Goal: Transaction & Acquisition: Purchase product/service

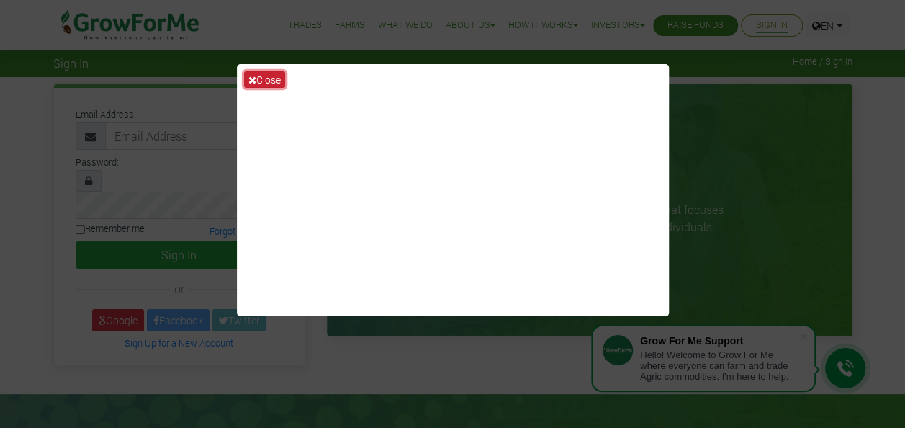
click at [266, 81] on button "Close" at bounding box center [264, 79] width 41 height 17
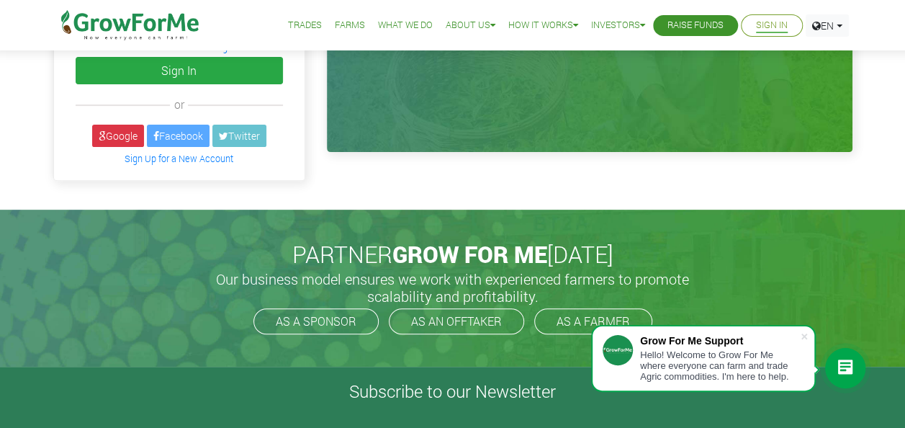
scroll to position [190, 0]
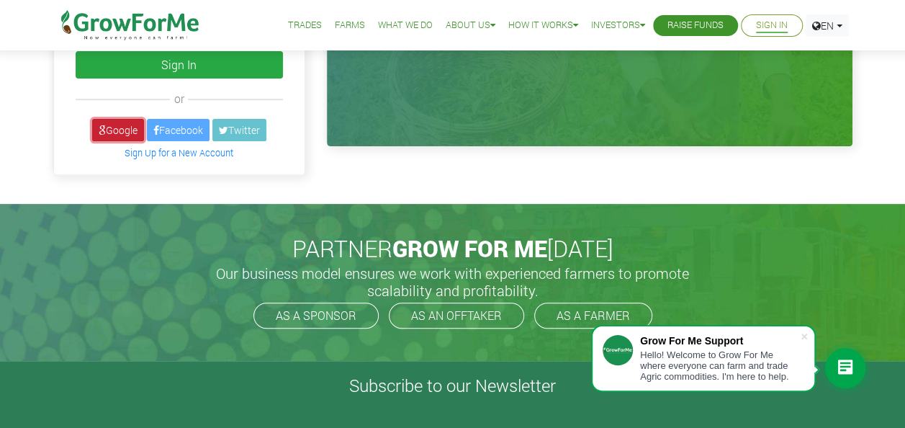
click at [114, 119] on link "Google" at bounding box center [118, 130] width 52 height 22
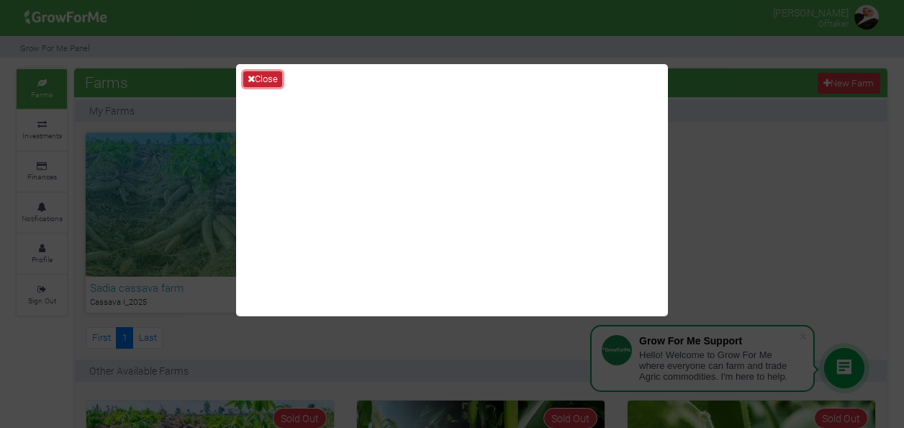
click at [252, 74] on icon at bounding box center [251, 78] width 7 height 9
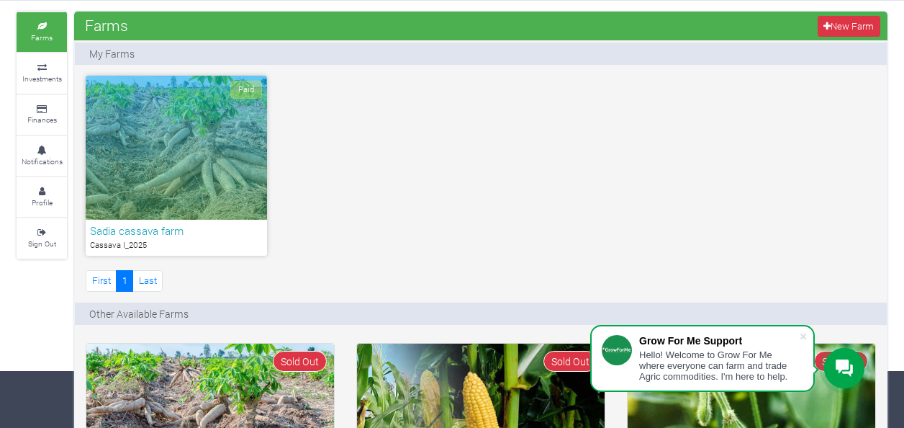
scroll to position [56, 0]
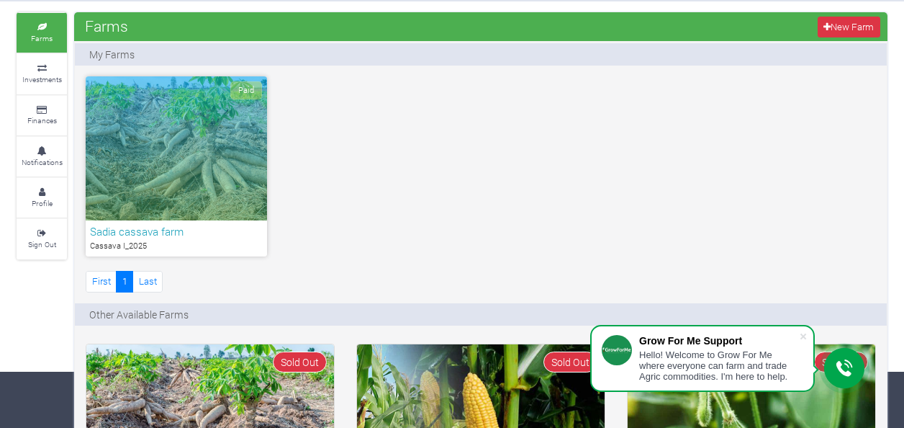
click at [193, 202] on div "Paid" at bounding box center [176, 148] width 181 height 144
click at [43, 59] on link "Investments" at bounding box center [42, 74] width 50 height 40
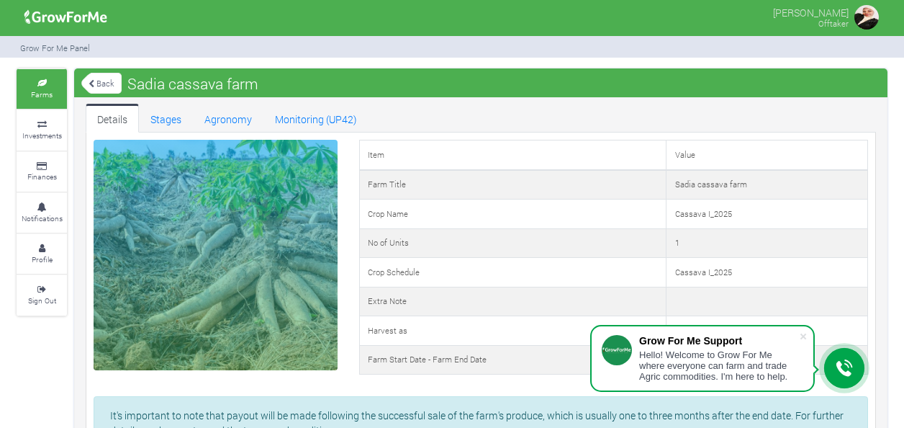
drag, startPoint x: 0, startPoint y: 0, endPoint x: 400, endPoint y: 100, distance: 412.6
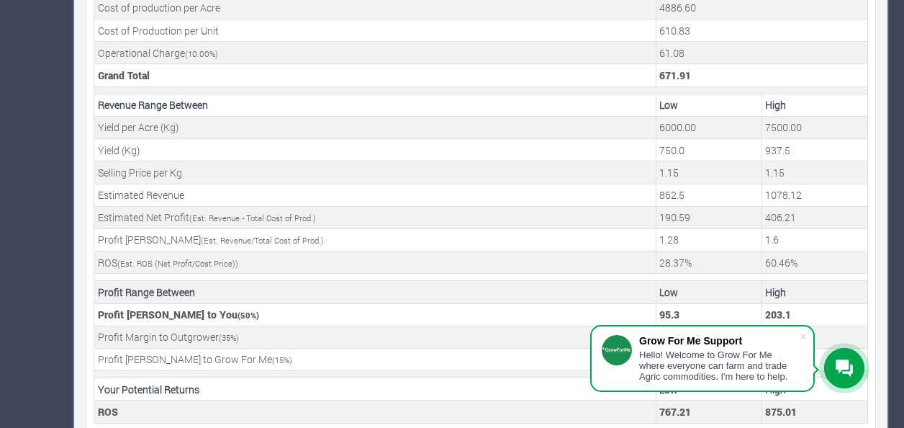
scroll to position [608, 0]
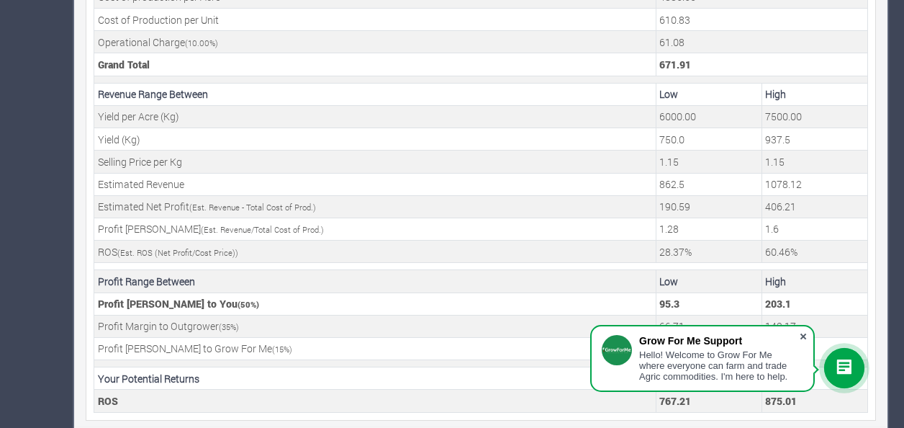
click at [806, 336] on span at bounding box center [803, 336] width 14 height 14
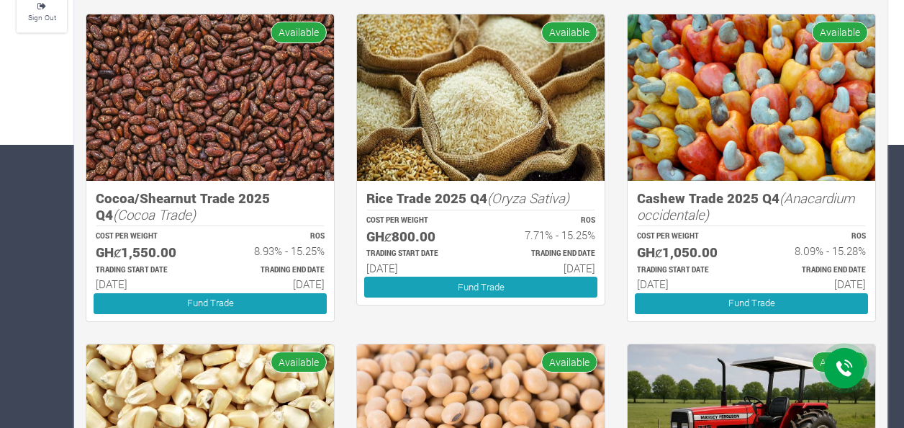
scroll to position [286, 0]
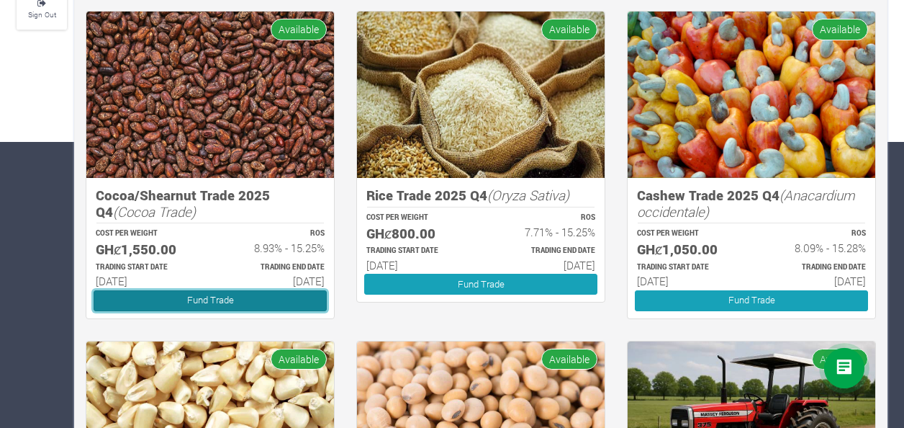
click at [254, 297] on link "Fund Trade" at bounding box center [210, 300] width 233 height 21
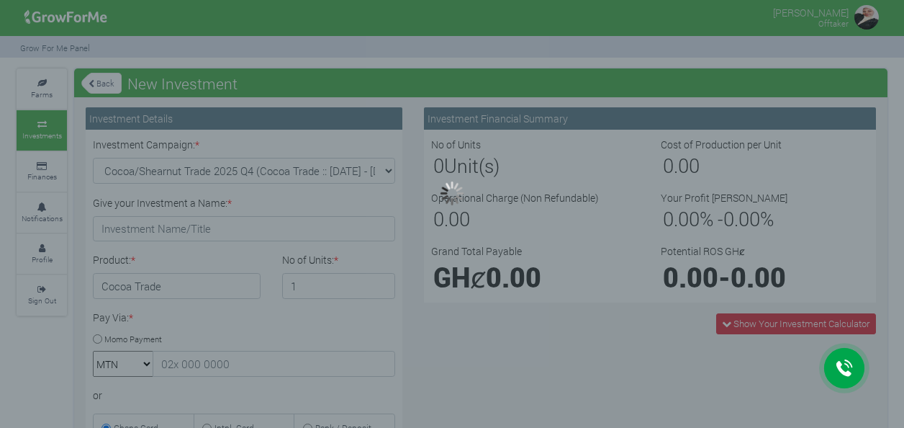
type input "1"
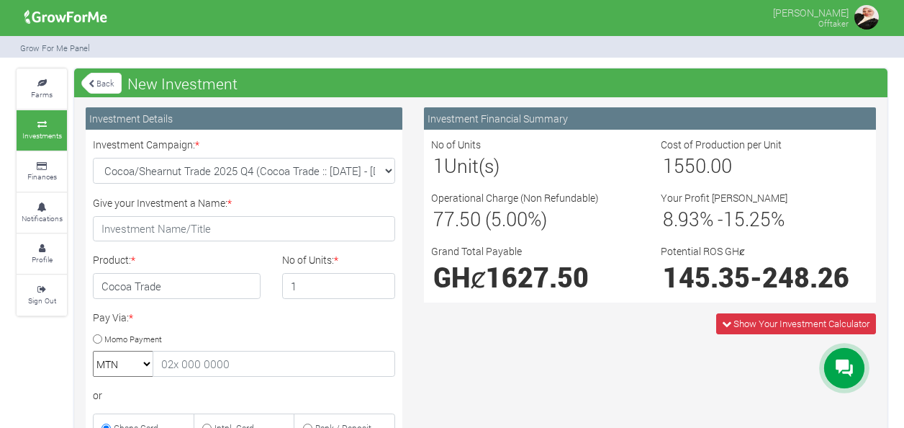
click at [590, 359] on div "Investment Financial Summary No of Units 1 Unit(s) Cost of Production per Unit …" at bounding box center [650, 413] width 474 height 612
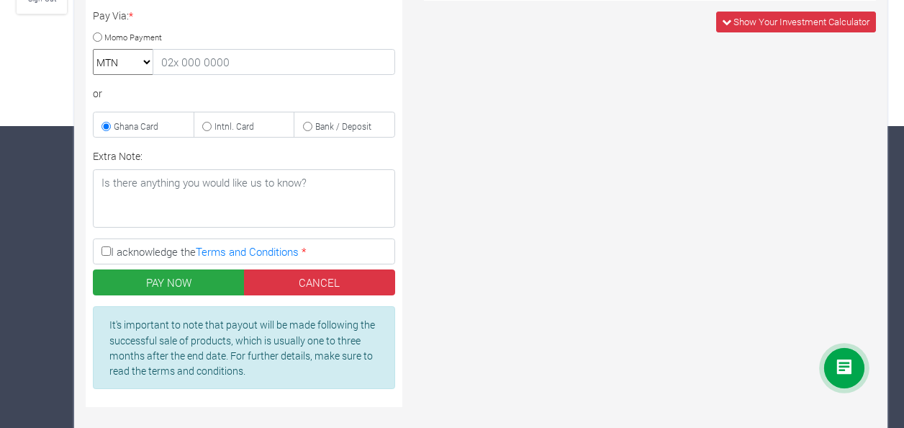
scroll to position [302, 0]
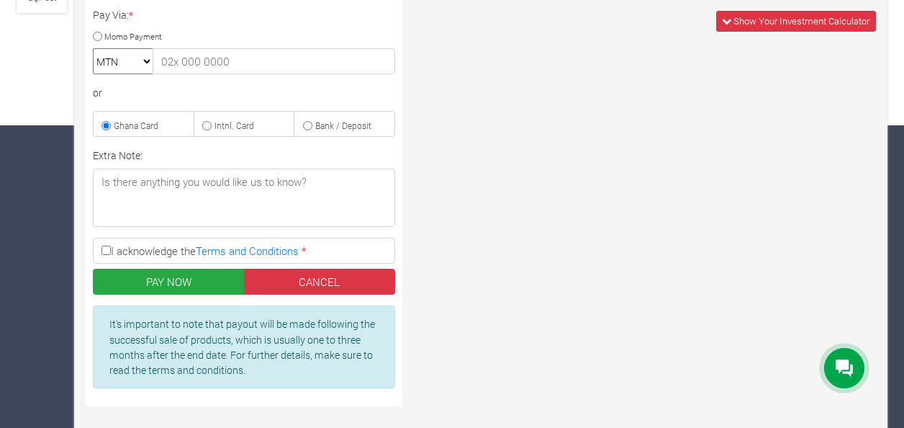
click at [95, 36] on input "Momo Payment" at bounding box center [97, 36] width 9 height 9
radio input "true"
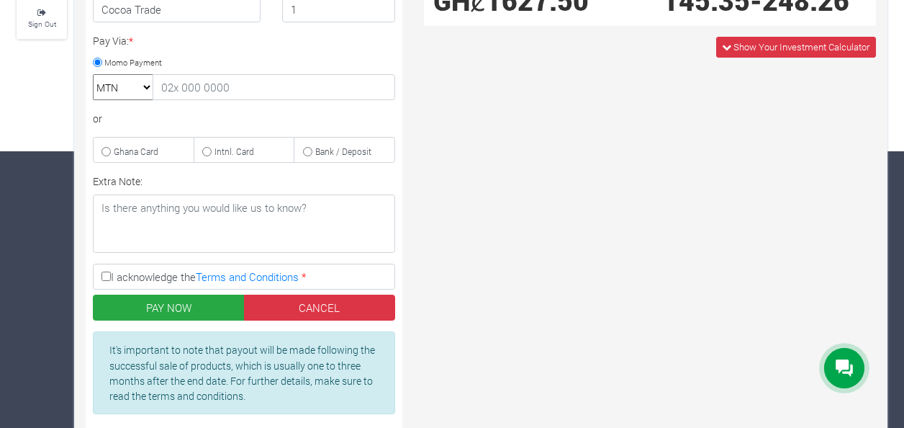
scroll to position [278, 0]
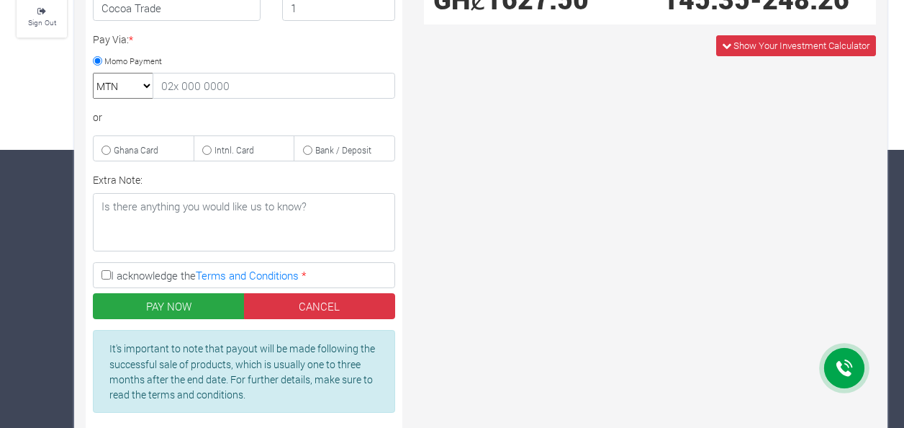
click at [210, 147] on input "Intnl. Card" at bounding box center [206, 149] width 9 height 9
radio input "true"
click at [98, 58] on input "Momo Payment" at bounding box center [97, 60] width 9 height 9
radio input "true"
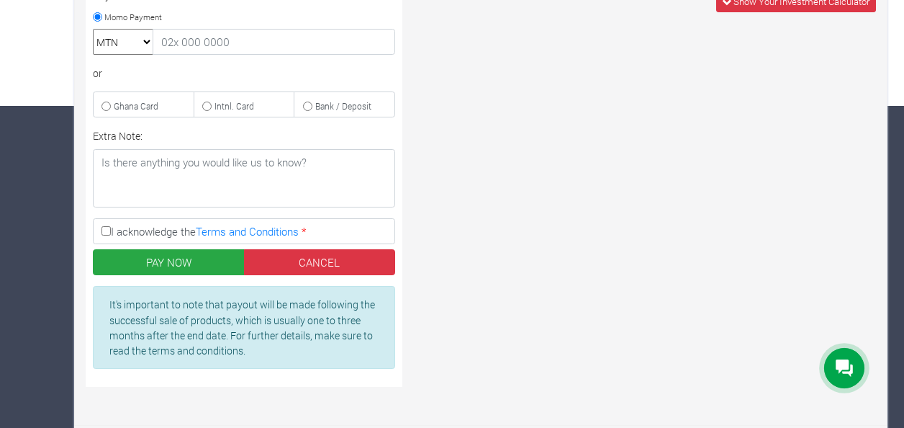
scroll to position [326, 0]
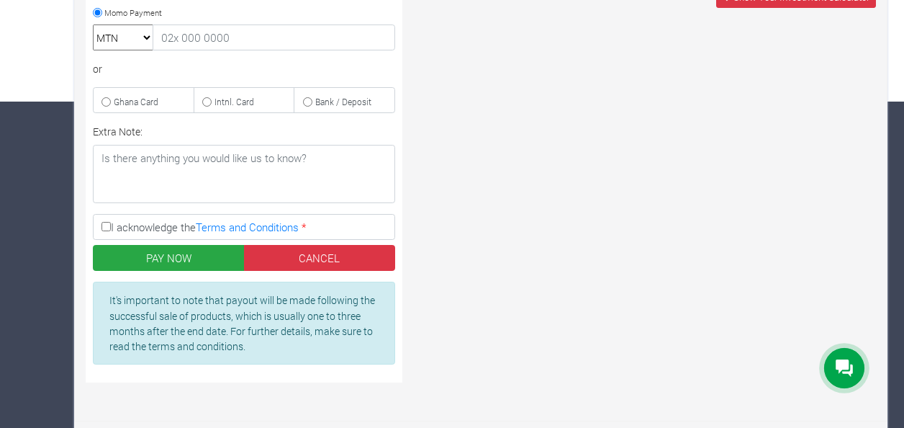
click at [490, 58] on div "Investment Financial Summary No of Units 1 Unit(s) Cost of Production per Unit …" at bounding box center [650, 87] width 474 height 612
